Goal: Use online tool/utility: Utilize a website feature to perform a specific function

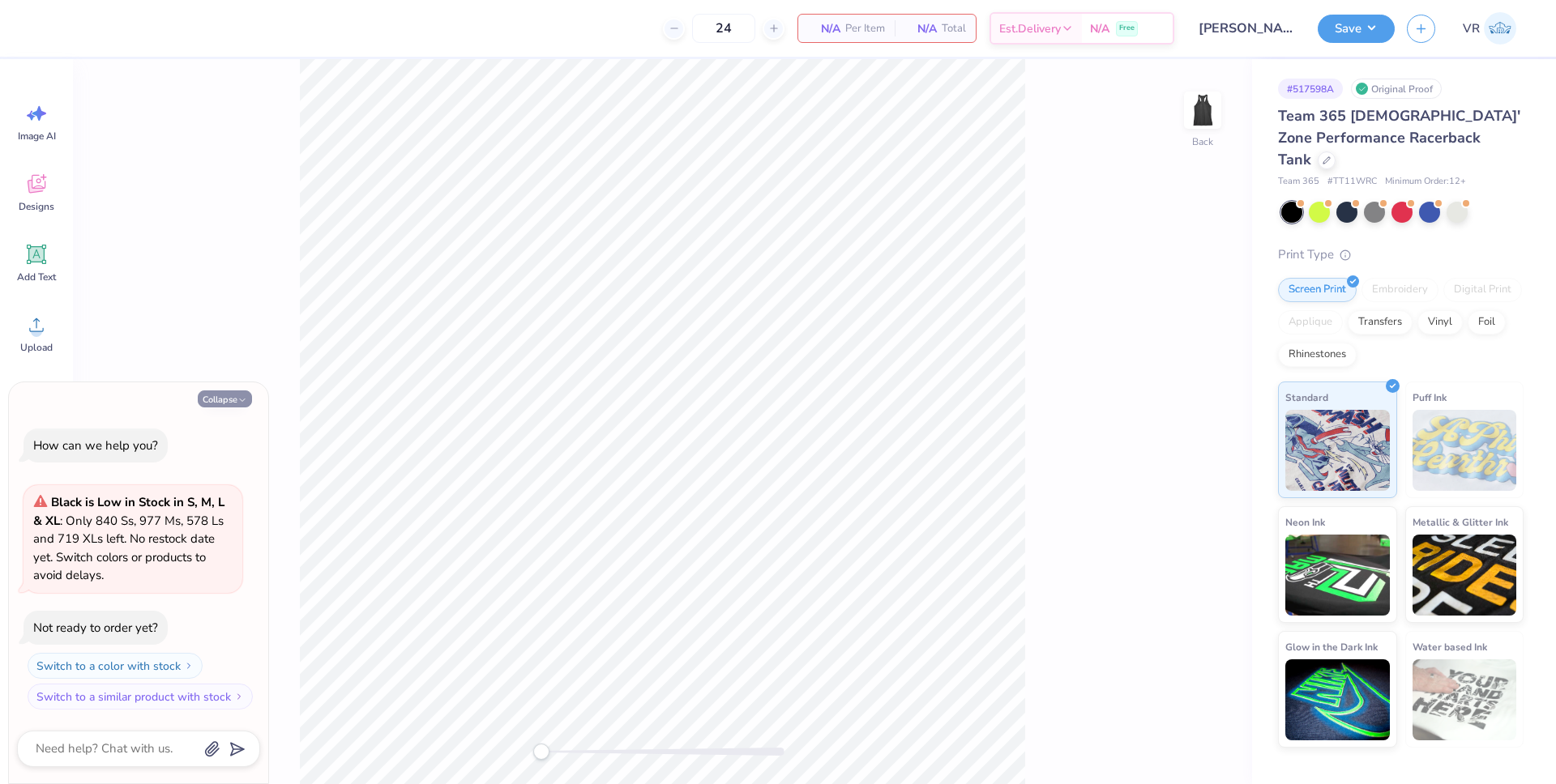
click at [243, 396] on icon "button" at bounding box center [242, 400] width 9 height 9
type textarea "x"
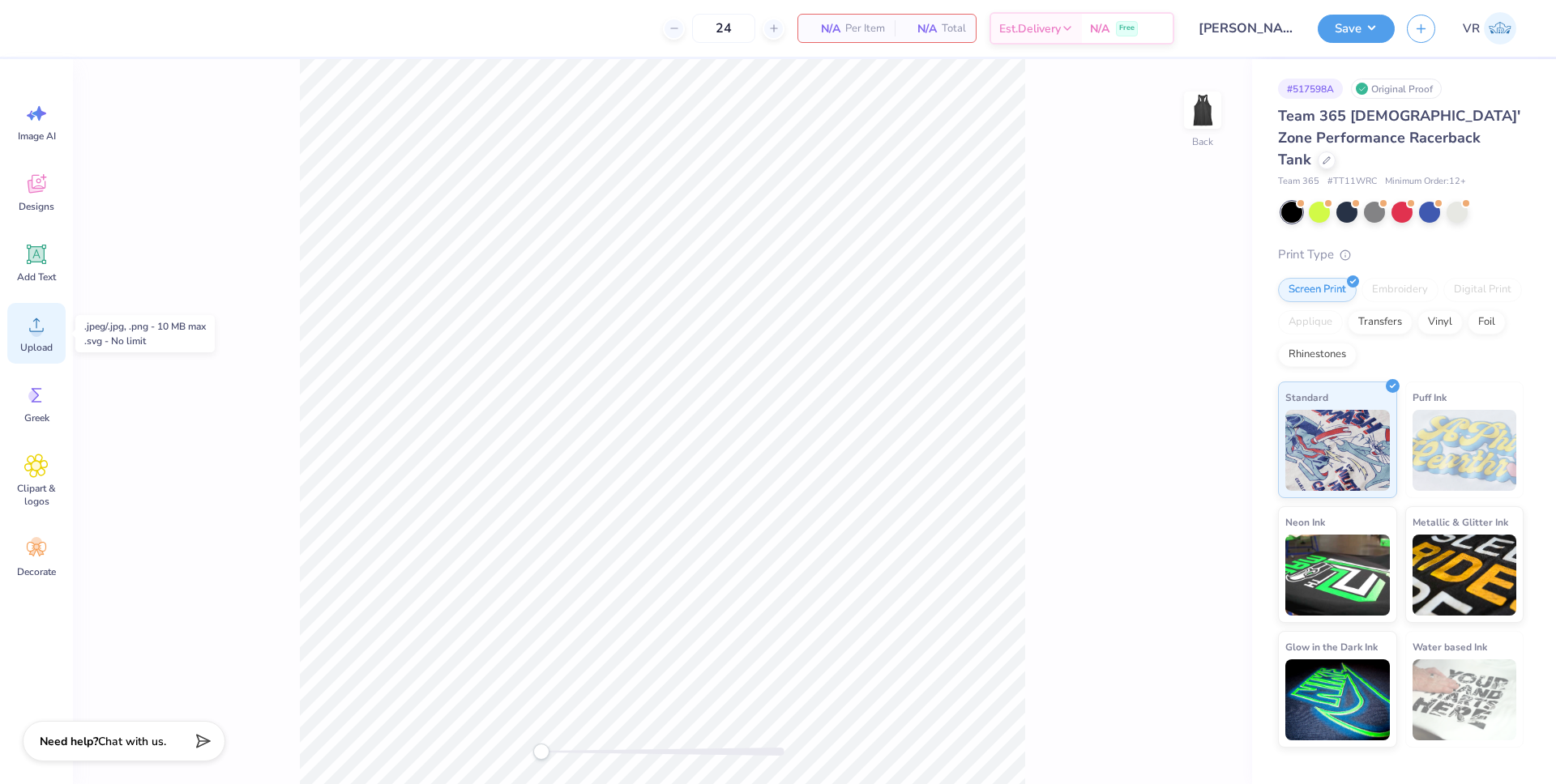
click at [48, 337] on div "Upload" at bounding box center [37, 334] width 59 height 61
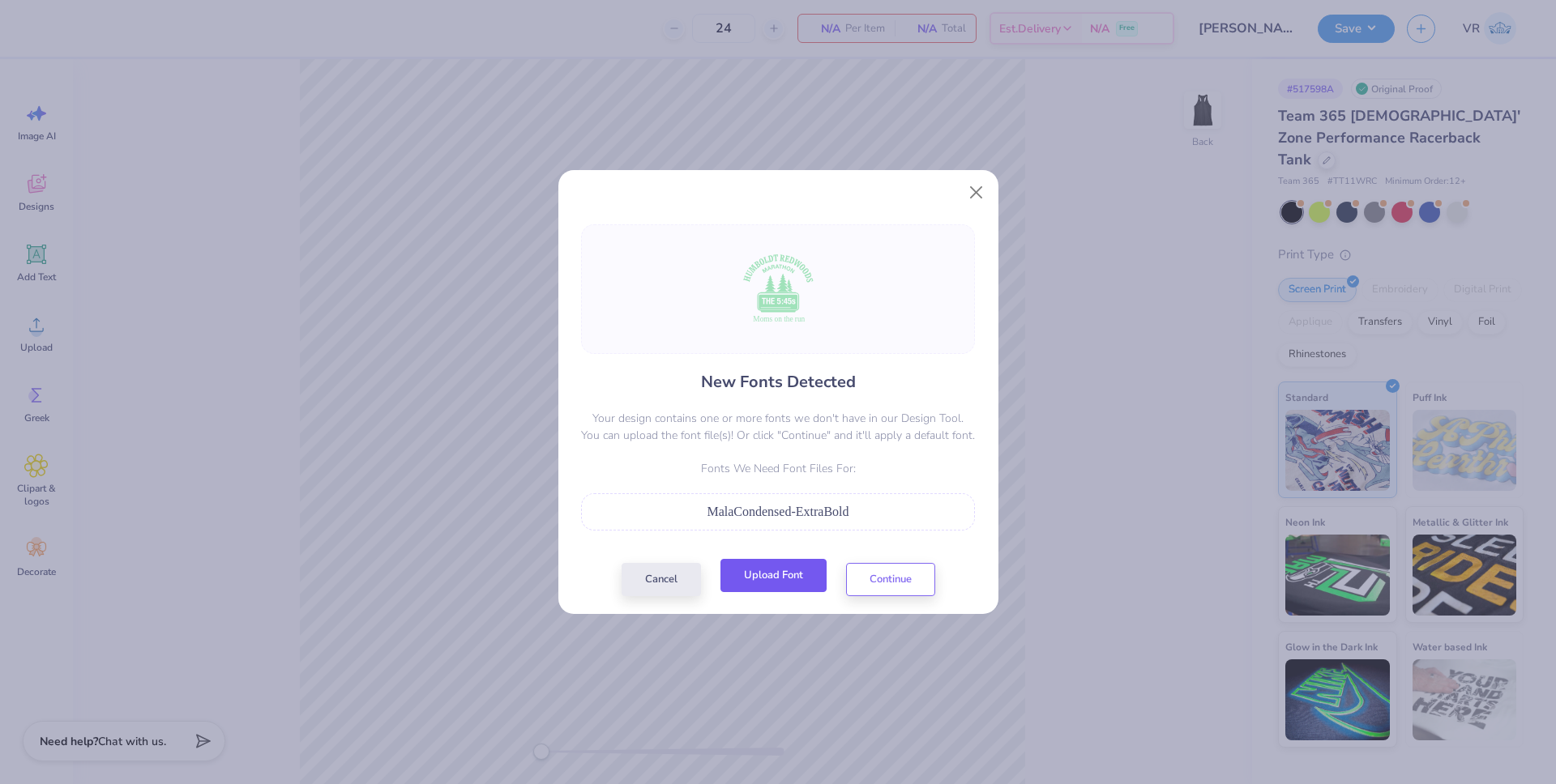
click at [756, 577] on button "Upload Font" at bounding box center [774, 575] width 106 height 33
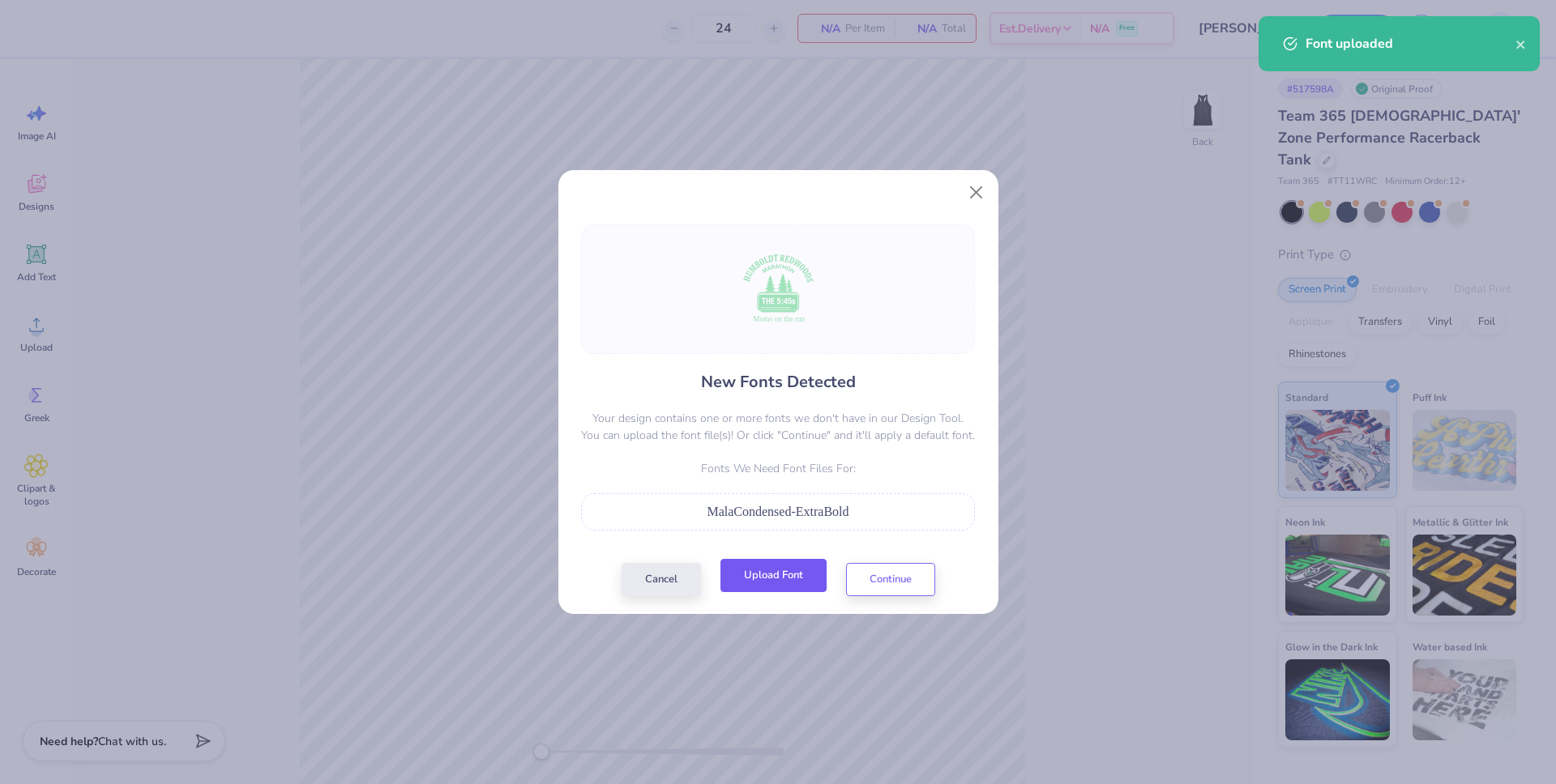
click at [792, 574] on button "Upload Font" at bounding box center [774, 575] width 106 height 33
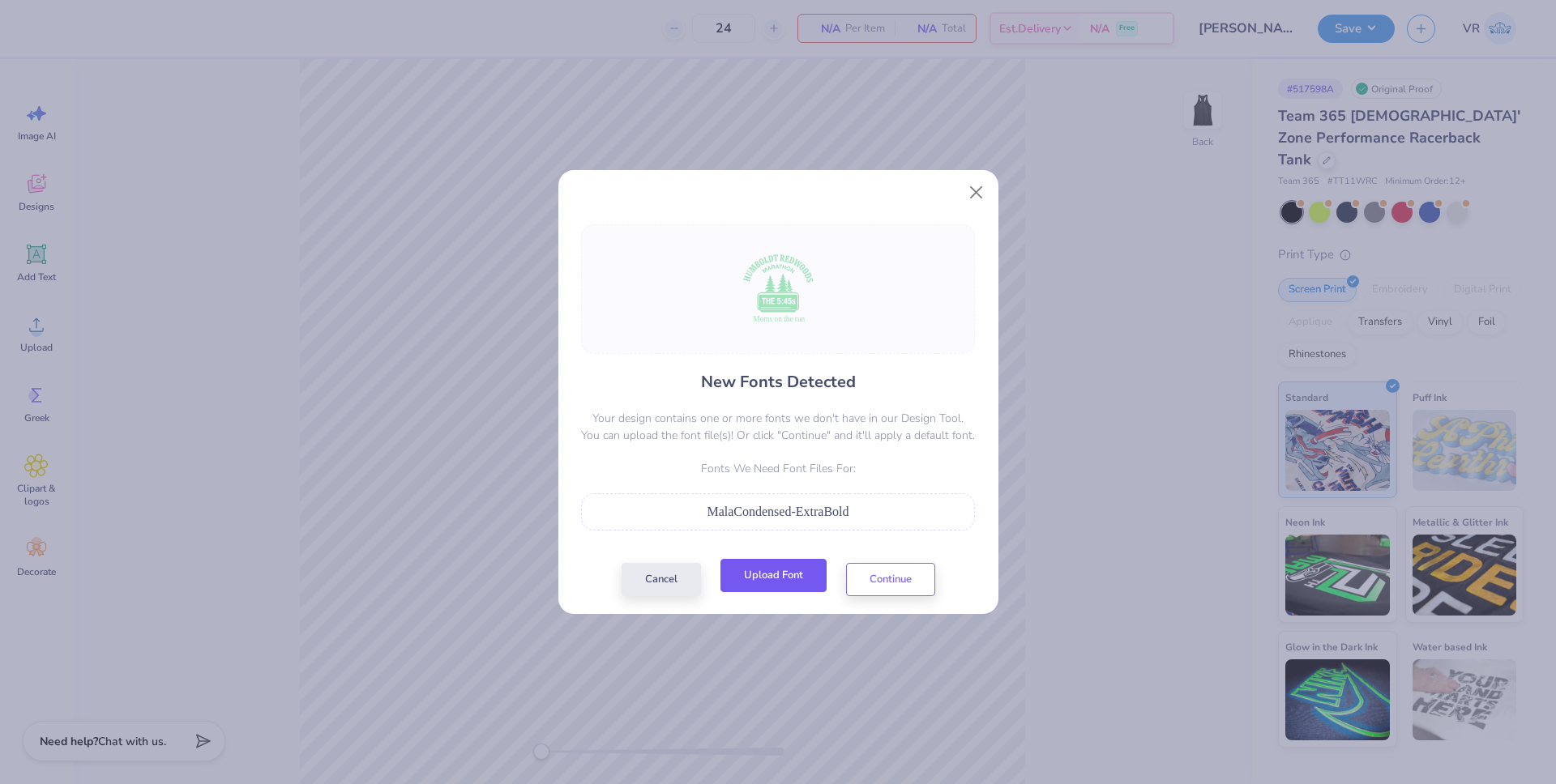
click at [765, 581] on button "Upload Font" at bounding box center [774, 575] width 106 height 33
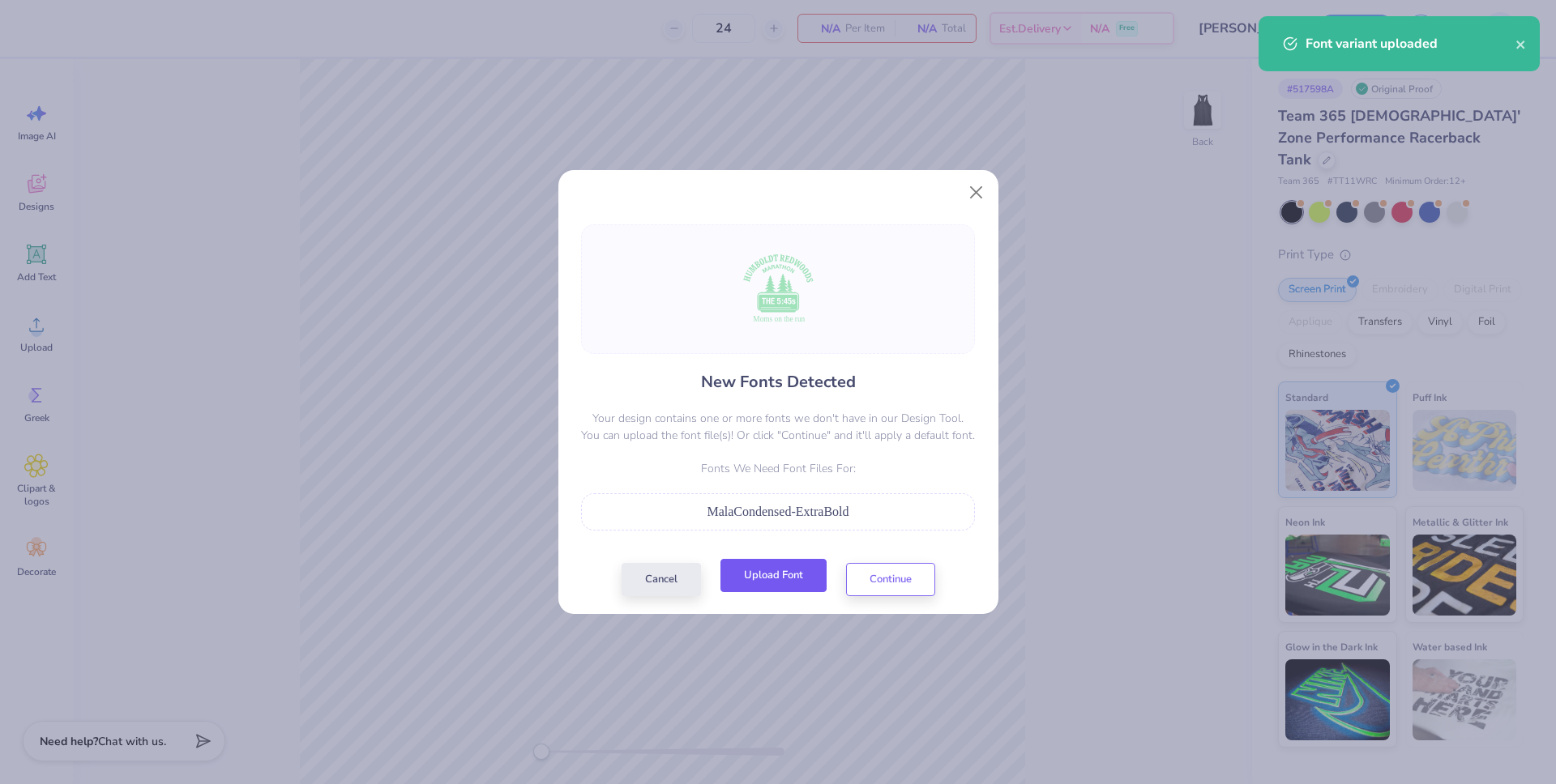
click at [751, 586] on button "Upload Font" at bounding box center [774, 575] width 106 height 33
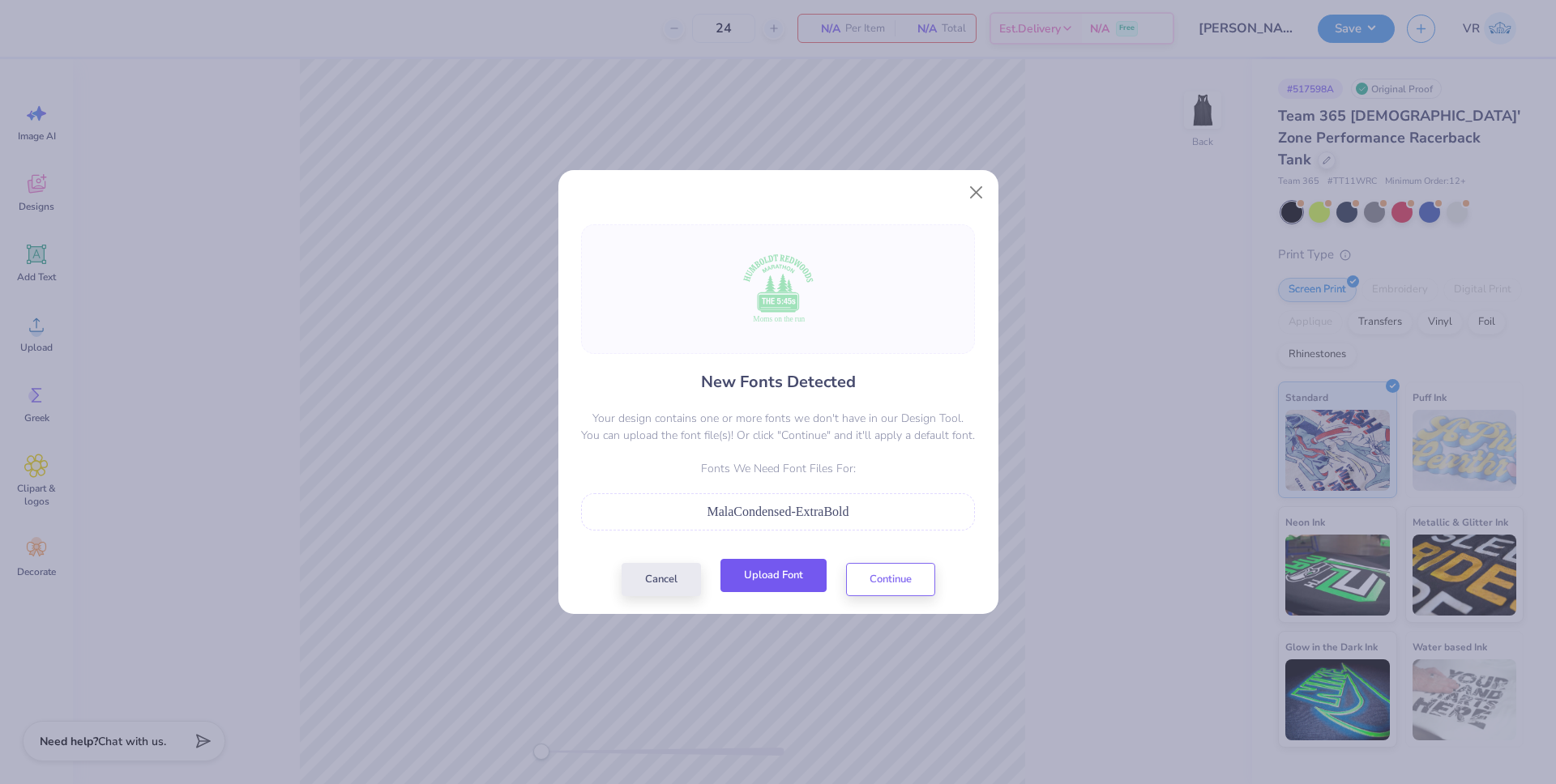
click at [796, 575] on button "Upload Font" at bounding box center [774, 575] width 106 height 33
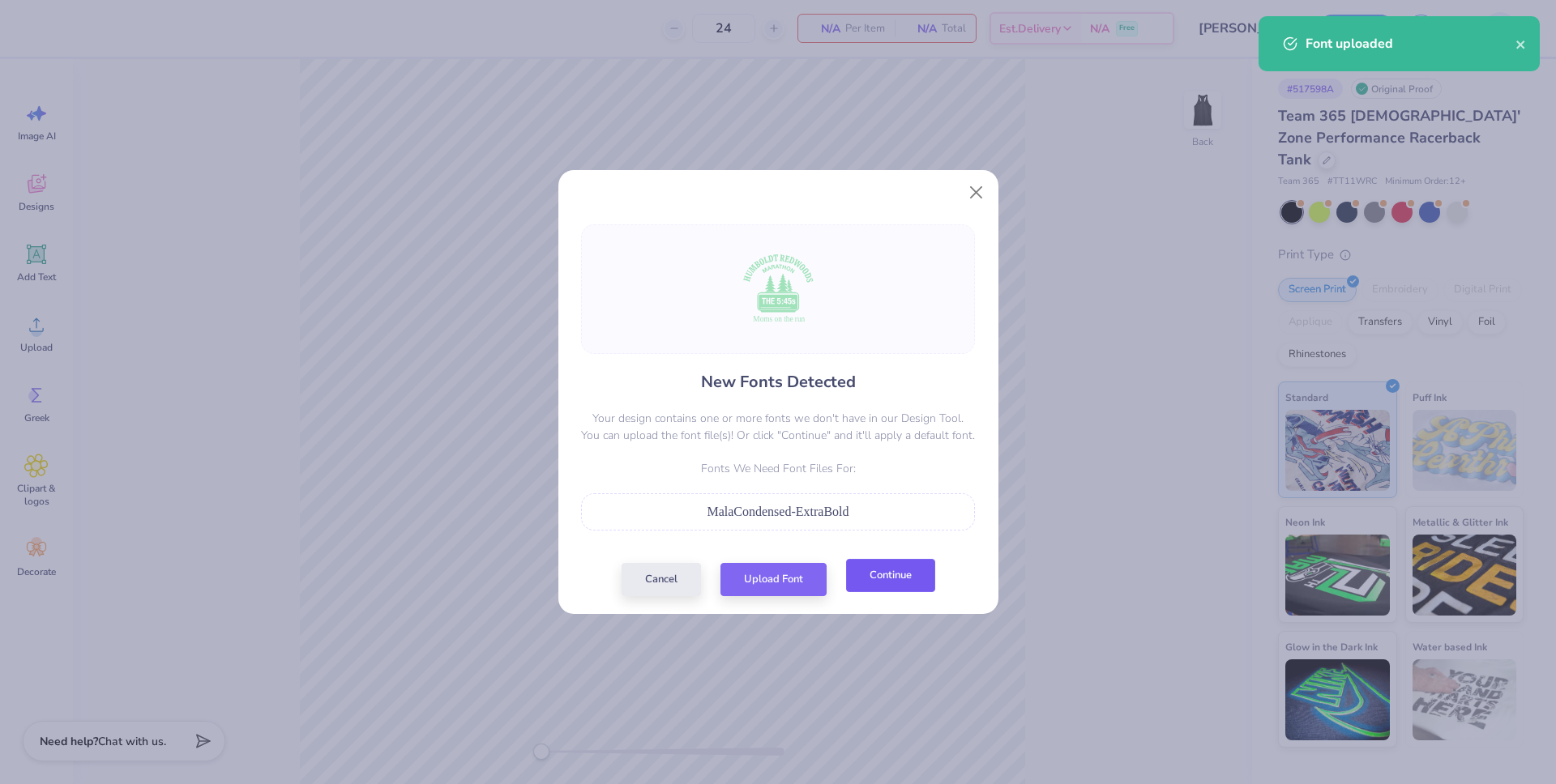
click at [887, 584] on button "Continue" at bounding box center [890, 575] width 89 height 33
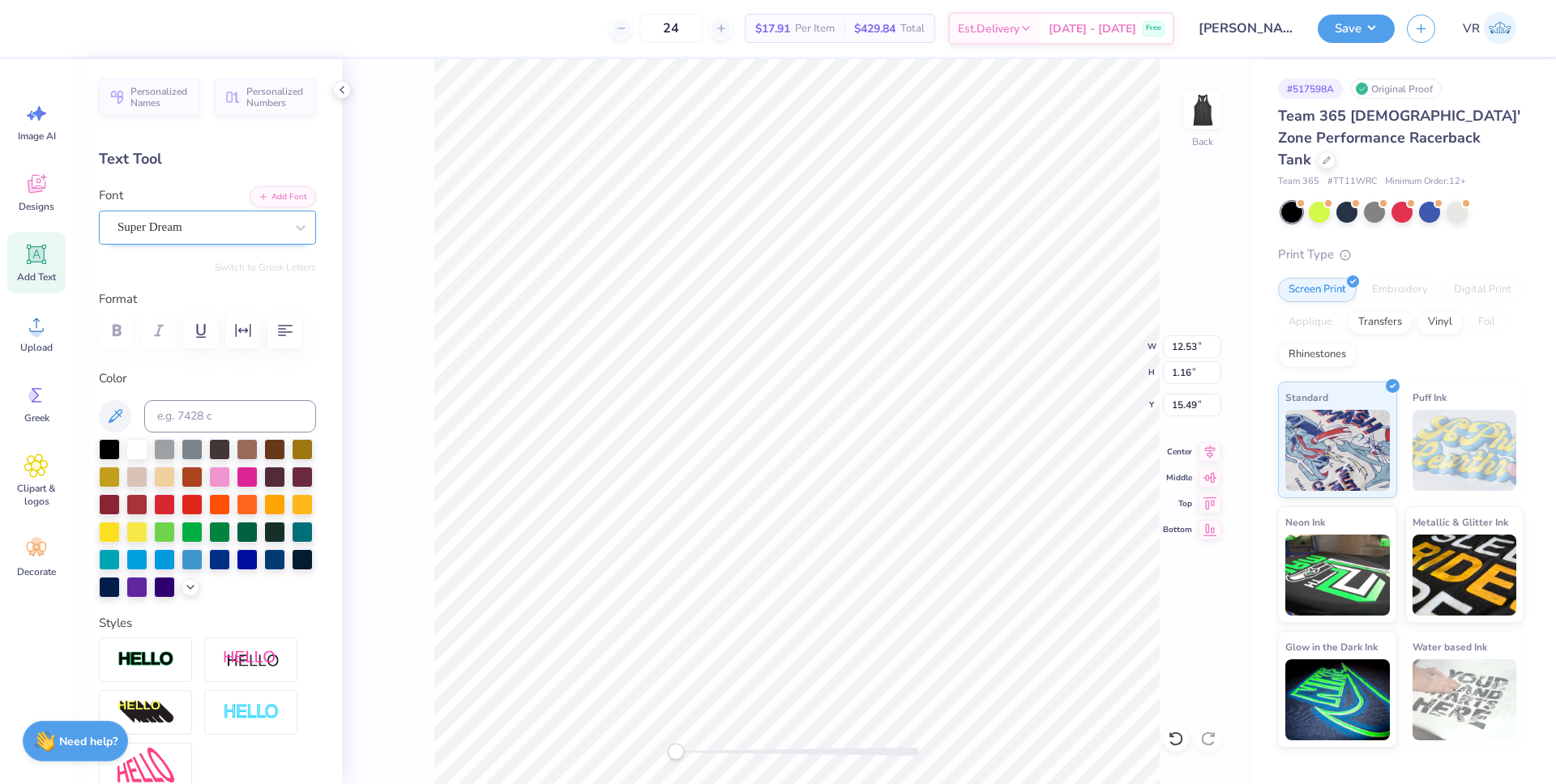
click at [216, 233] on div "Super Dream" at bounding box center [200, 227] width 170 height 25
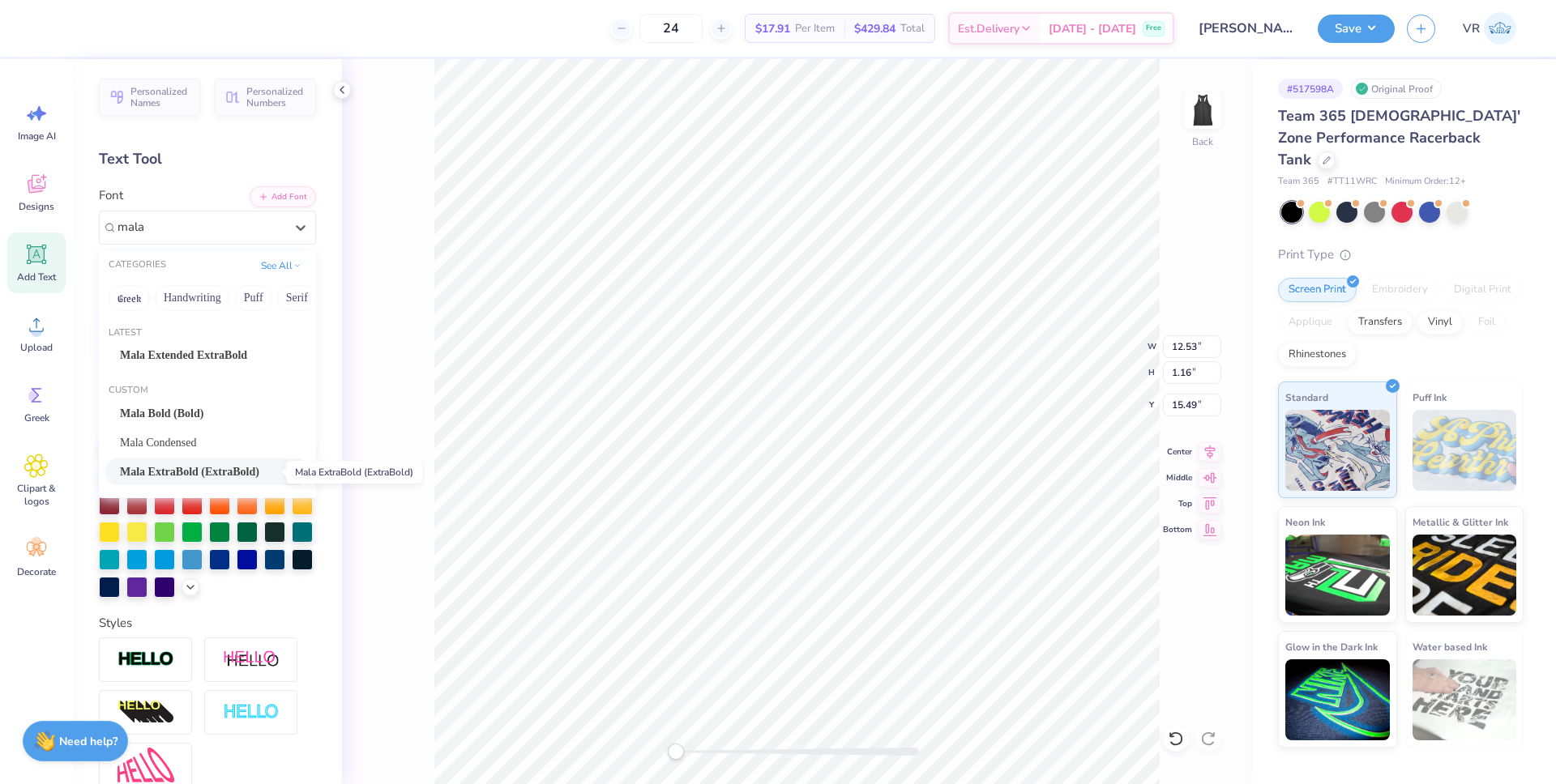
click at [217, 470] on span "Mala ExtraBold (ExtraBold)" at bounding box center [189, 472] width 139 height 17
type input "mala"
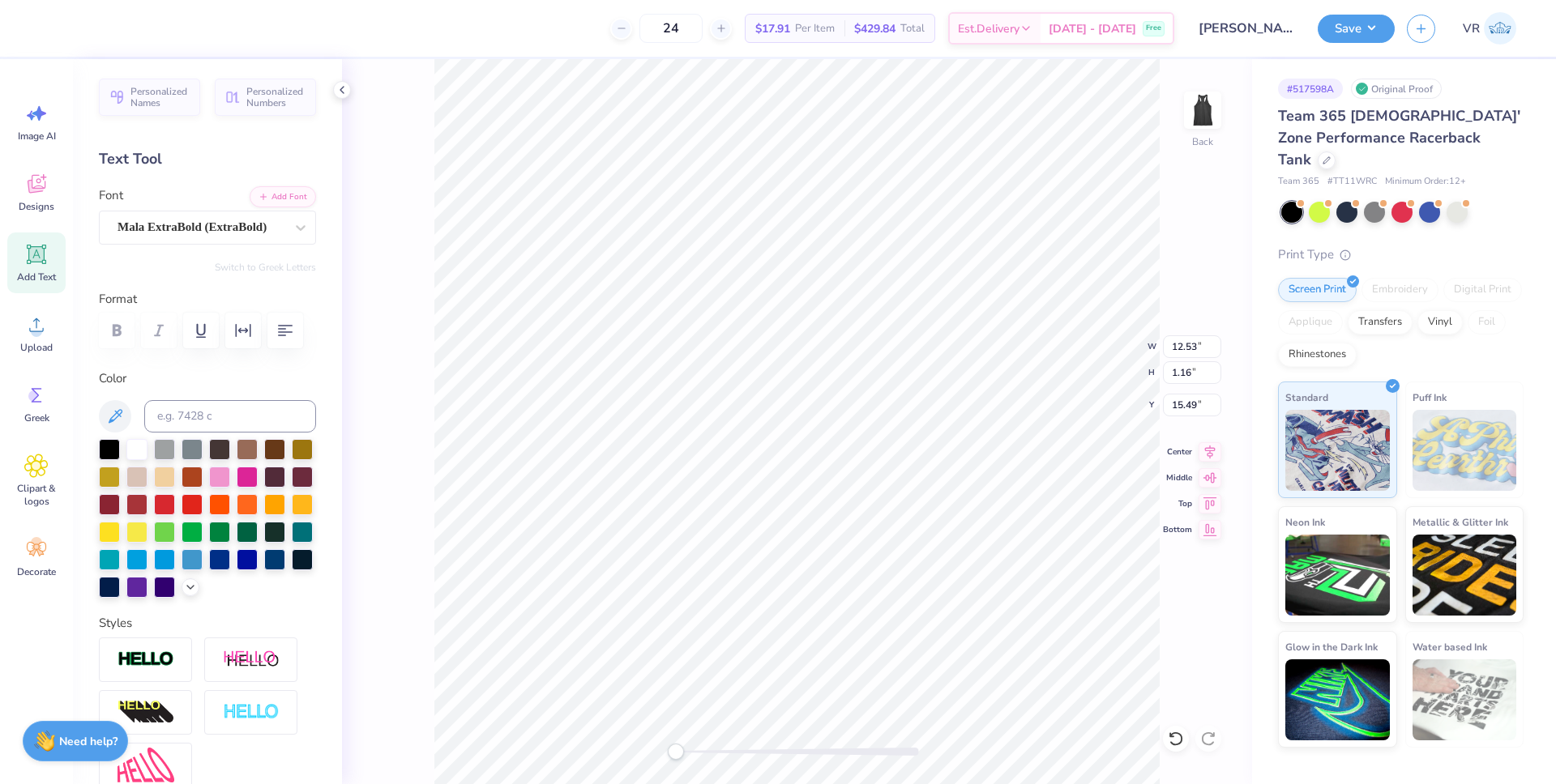
scroll to position [13, 9]
type textarea "MOMS ON THE RUN"
click at [49, 332] on div "Upload" at bounding box center [37, 334] width 59 height 61
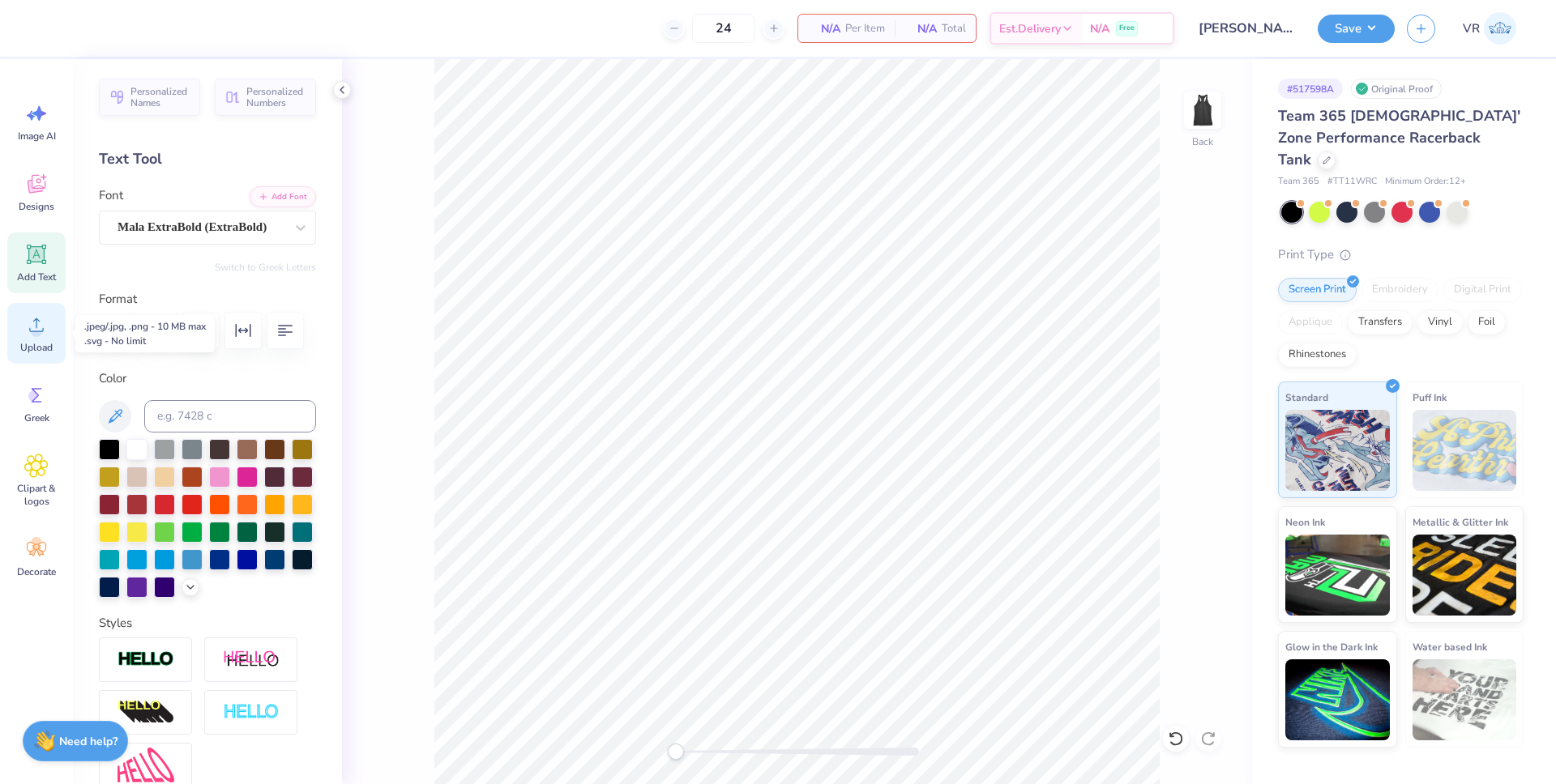
click at [48, 346] on span "Upload" at bounding box center [36, 348] width 32 height 13
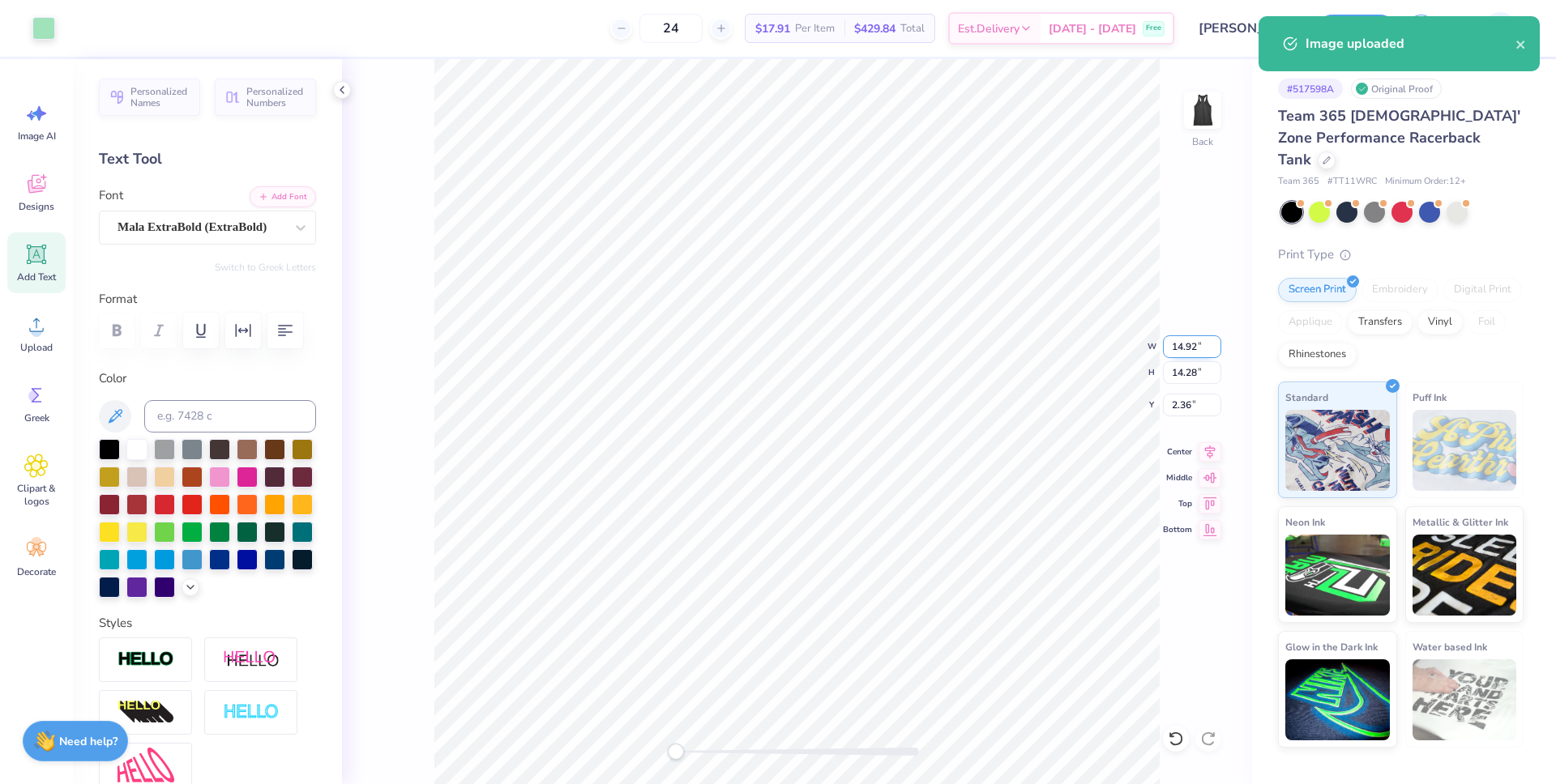
click at [1184, 342] on input "14.92" at bounding box center [1192, 347] width 59 height 23
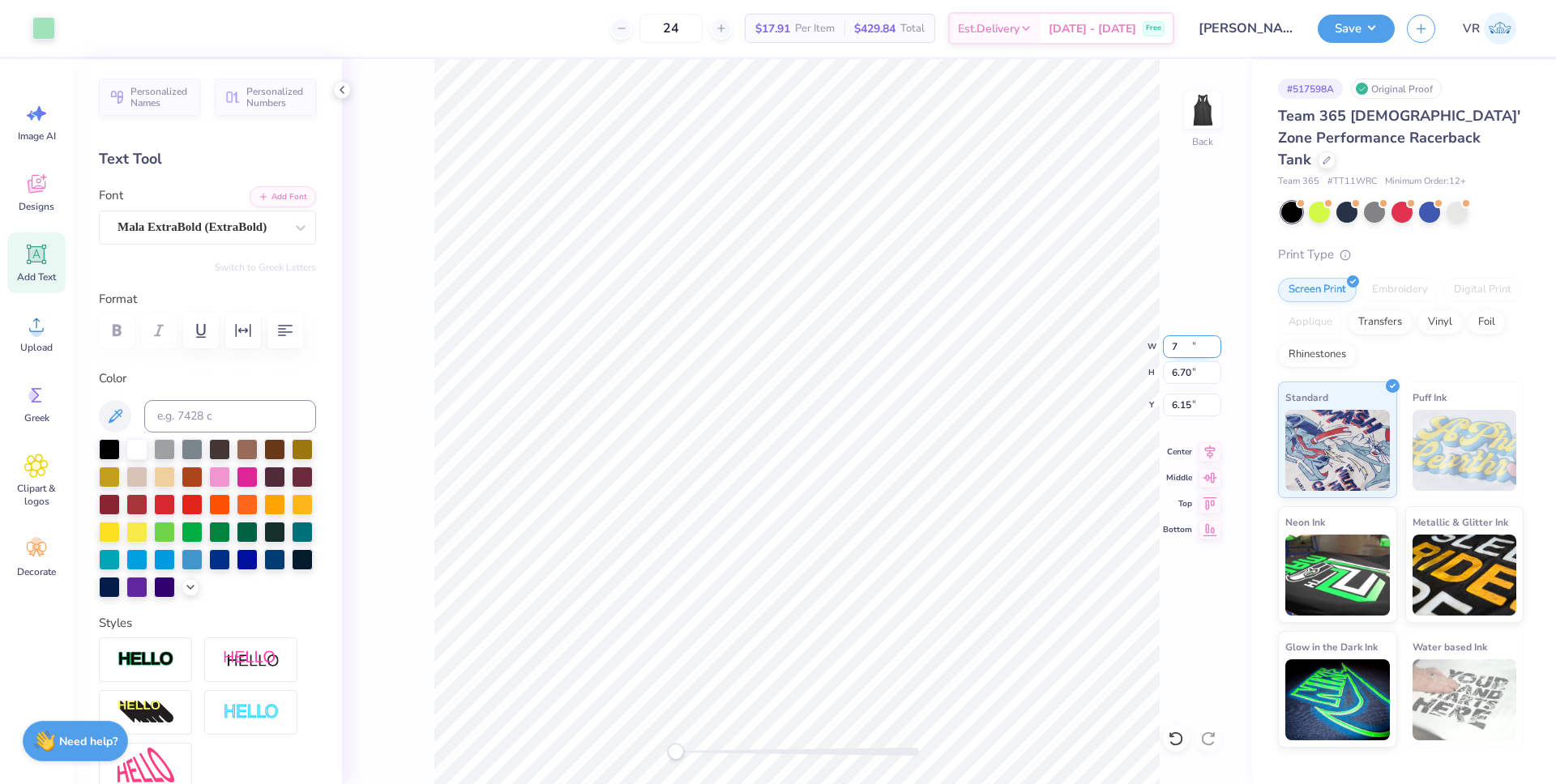
type input "7.00"
type input "6.70"
type input "6.15"
click at [1173, 404] on input "6.15" at bounding box center [1192, 405] width 59 height 23
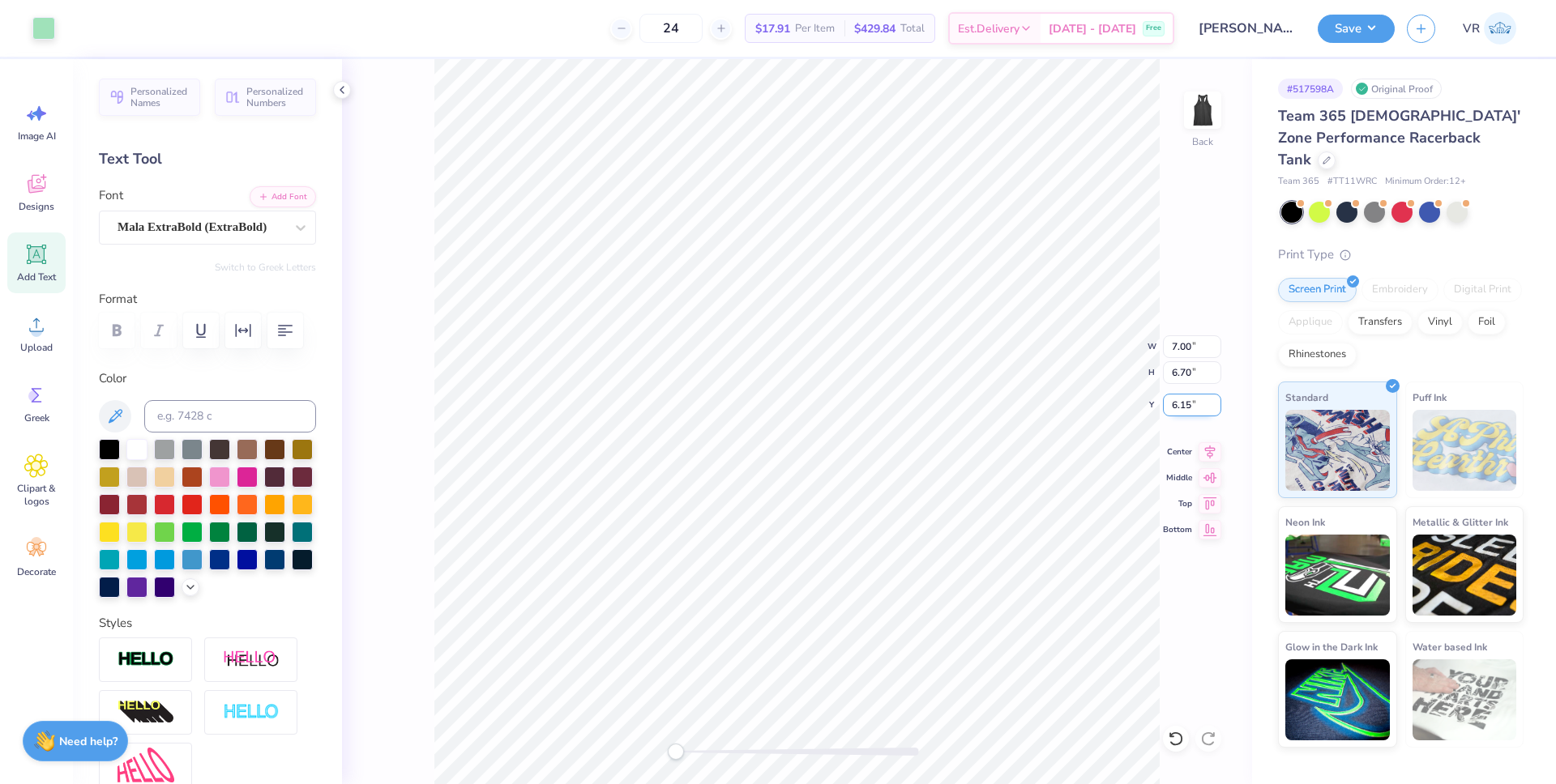
click at [1182, 407] on input "6.15" at bounding box center [1192, 405] width 59 height 23
drag, startPoint x: 1182, startPoint y: 407, endPoint x: 1180, endPoint y: 423, distance: 16.1
click at [1182, 407] on input "6.15" at bounding box center [1192, 405] width 59 height 23
type input "5"
click at [1178, 409] on input "5.00" at bounding box center [1192, 405] width 59 height 23
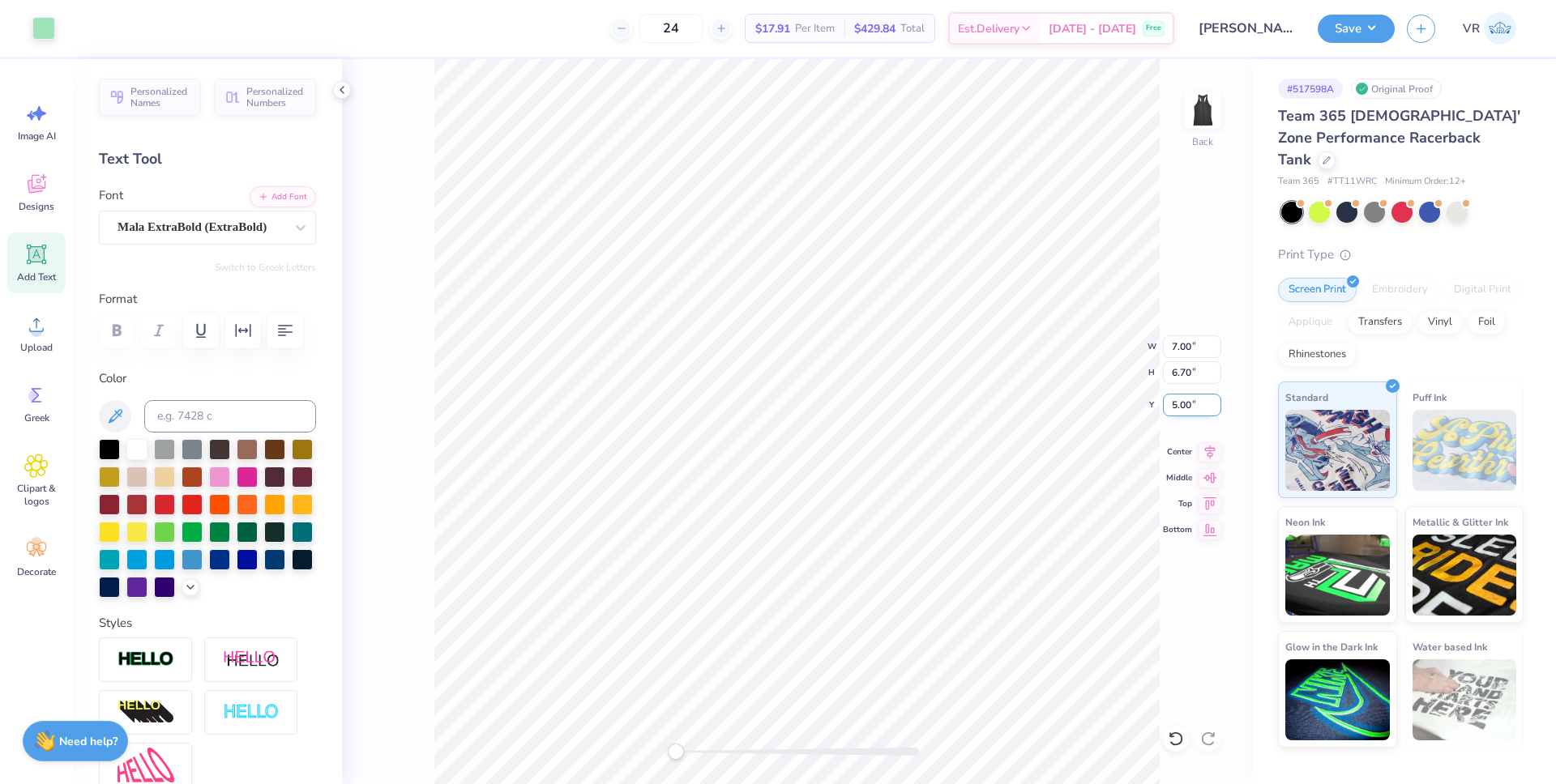
click at [1178, 409] on input "5.00" at bounding box center [1192, 405] width 59 height 23
type input "3"
click at [1175, 348] on input "7.00" at bounding box center [1192, 347] width 59 height 23
type input "6.00"
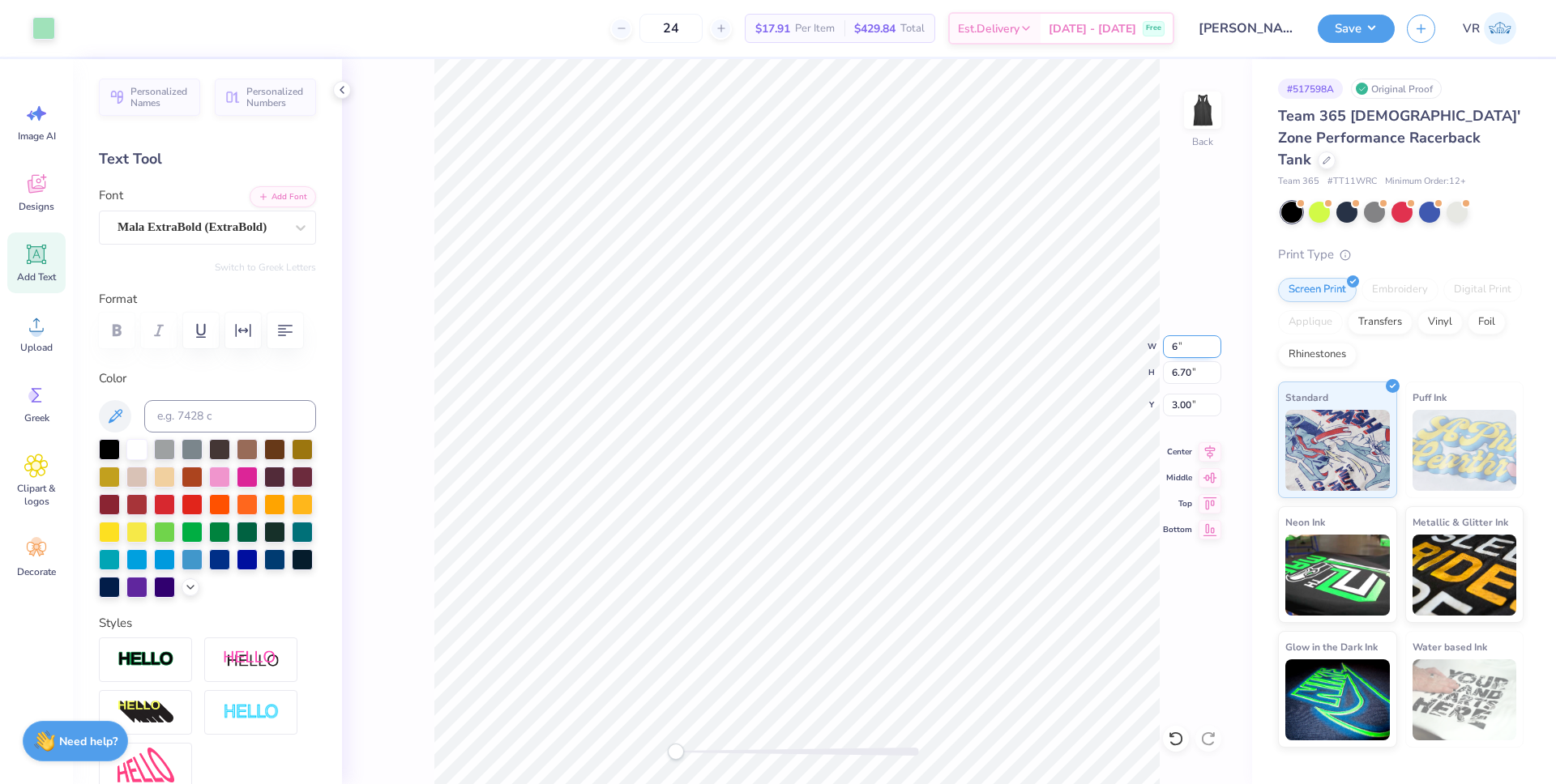
type input "5.74"
type input "3.48"
click at [1357, 23] on button "Save" at bounding box center [1356, 27] width 77 height 28
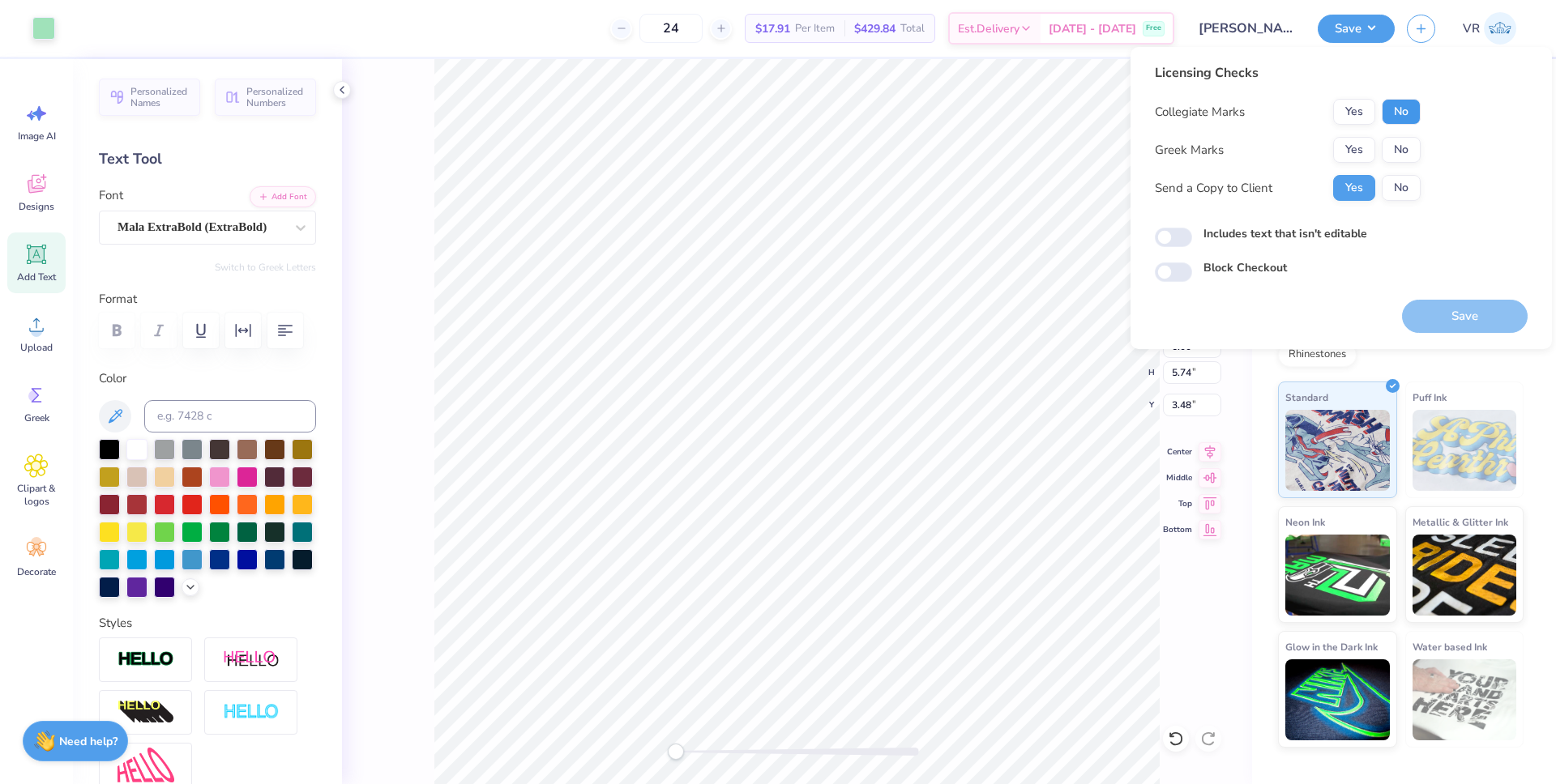
click at [1405, 117] on button "No" at bounding box center [1400, 111] width 39 height 26
click at [1407, 145] on button "No" at bounding box center [1400, 149] width 39 height 26
click at [1469, 319] on button "Save" at bounding box center [1464, 316] width 125 height 33
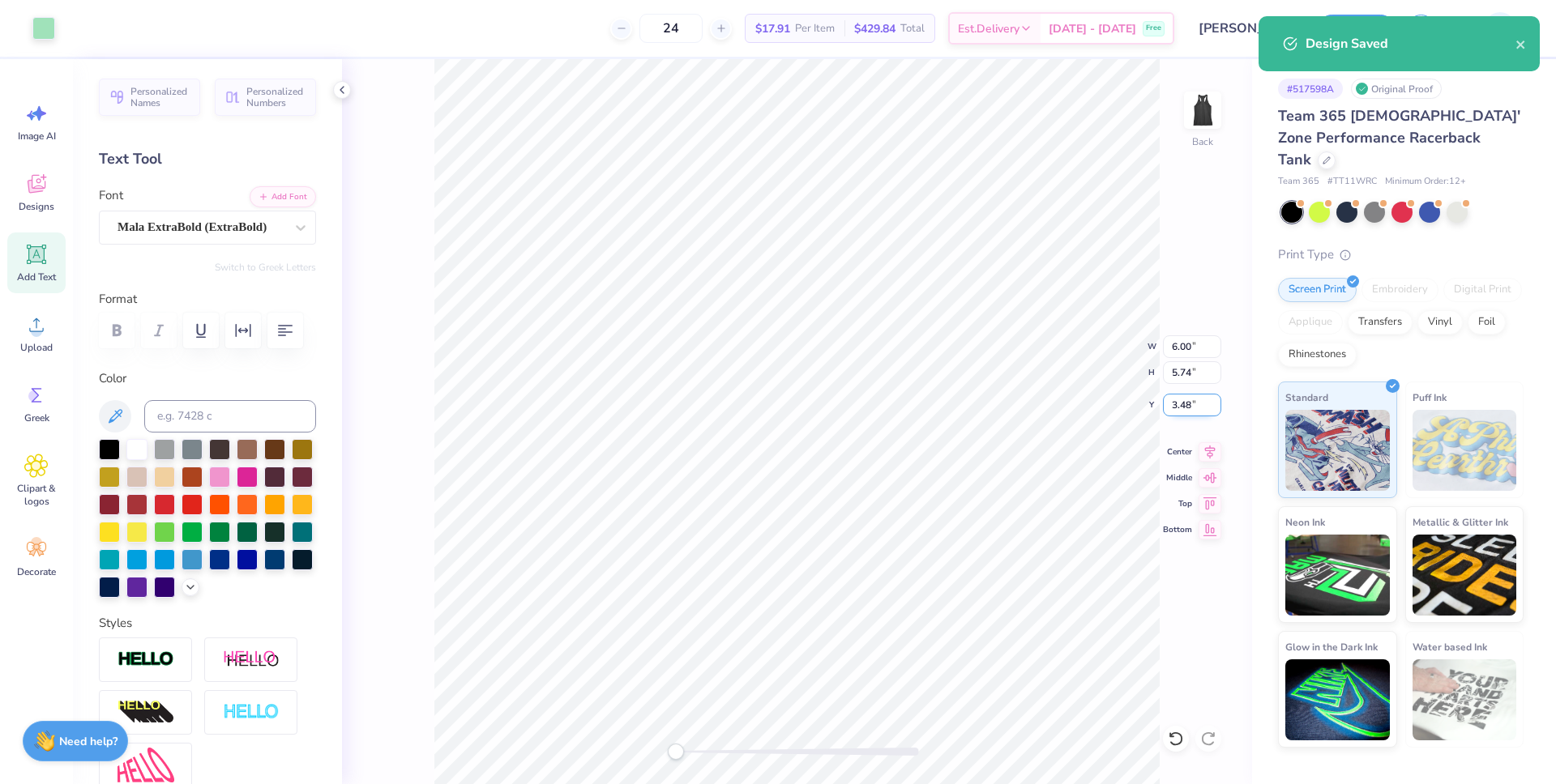
click at [1183, 406] on input "3.48" at bounding box center [1192, 405] width 59 height 23
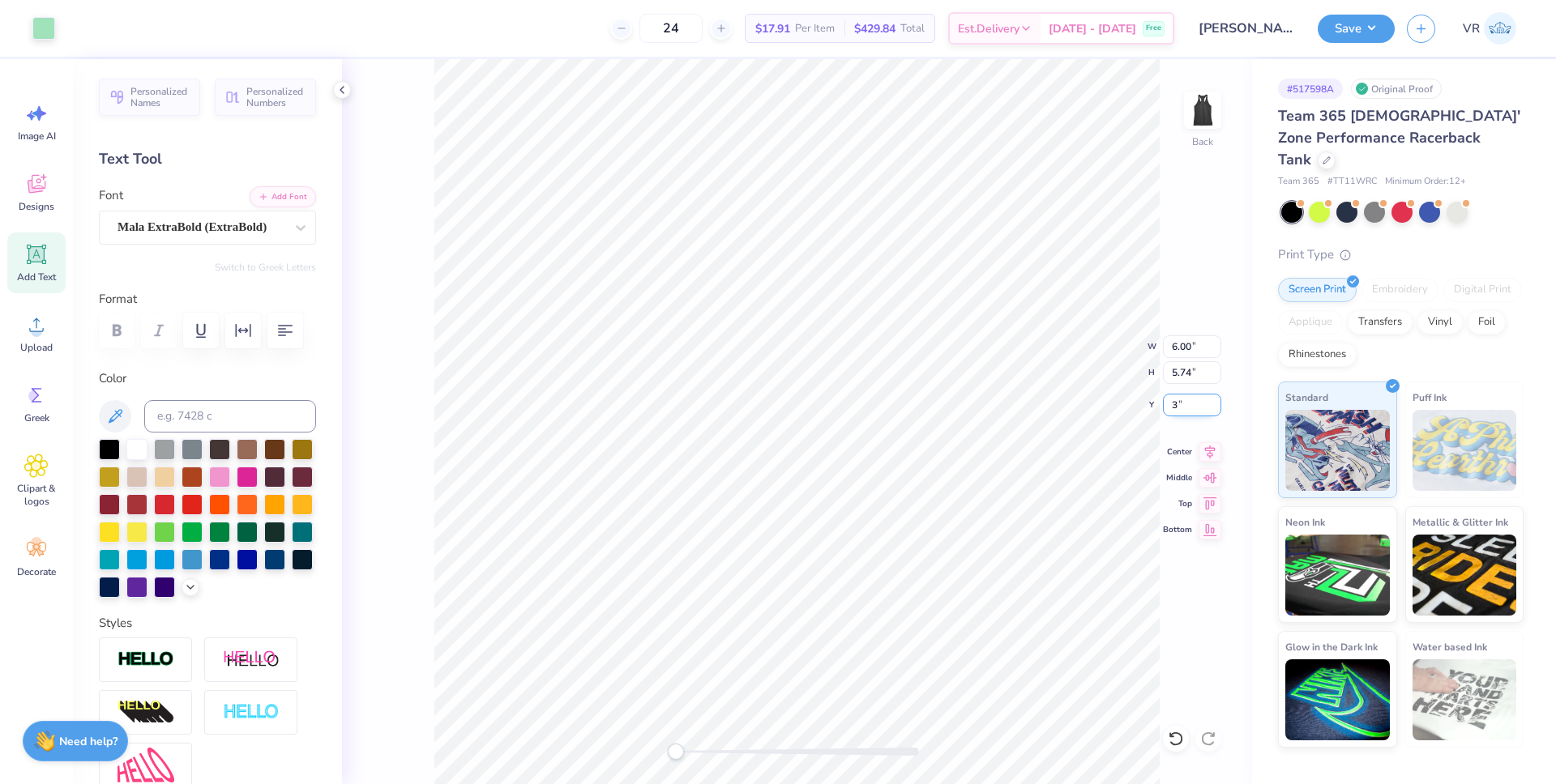
type input "3"
click at [1371, 30] on button "Save" at bounding box center [1356, 27] width 77 height 28
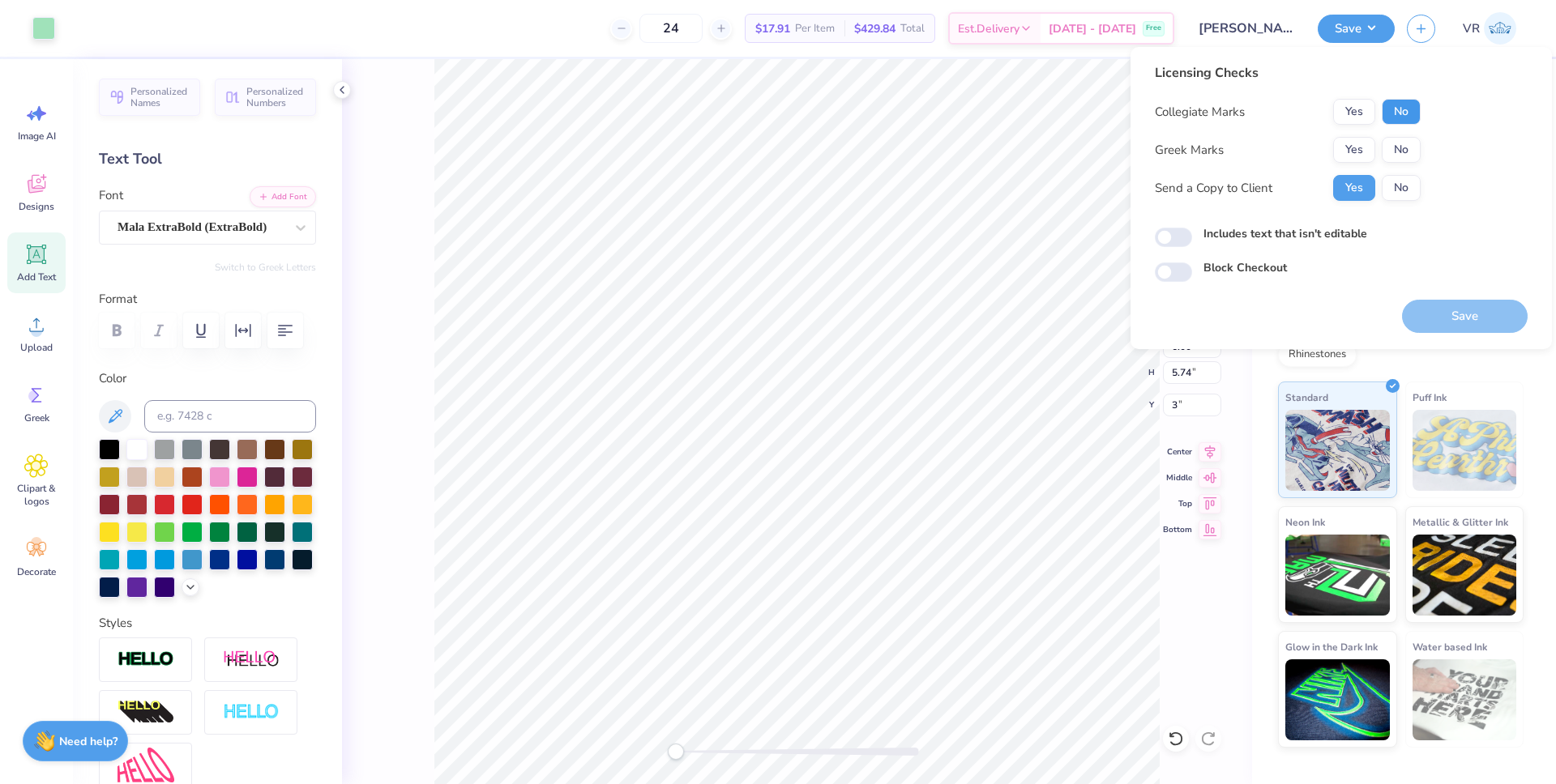
click at [1398, 122] on button "No" at bounding box center [1400, 111] width 39 height 26
click at [1399, 155] on button "No" at bounding box center [1400, 149] width 39 height 26
click at [1453, 315] on button "Save" at bounding box center [1464, 316] width 125 height 33
